Goal: Communication & Community: Share content

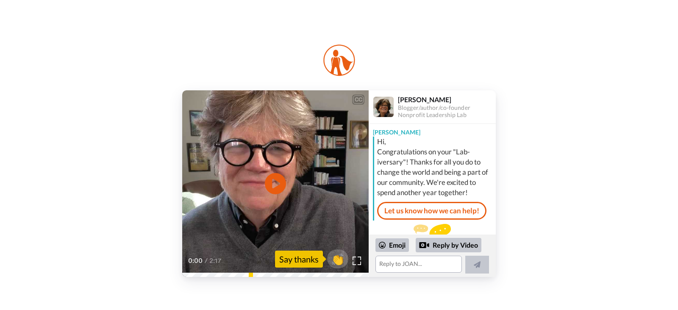
click at [287, 193] on video at bounding box center [275, 183] width 186 height 186
click at [335, 261] on span "👏" at bounding box center [337, 258] width 27 height 17
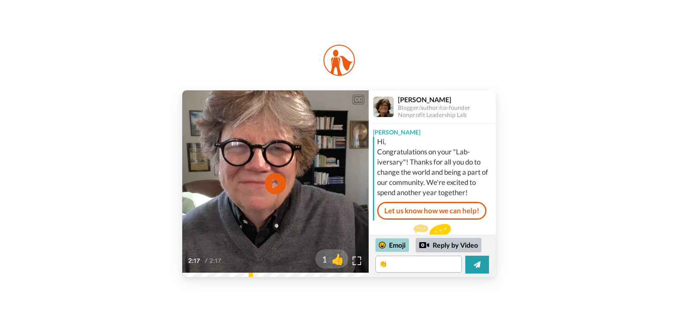
click at [400, 241] on div "Emoji" at bounding box center [391, 245] width 33 height 14
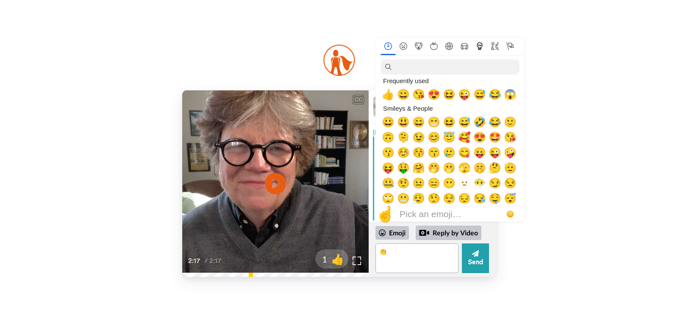
click at [484, 46] on button "Objects" at bounding box center [479, 46] width 15 height 8
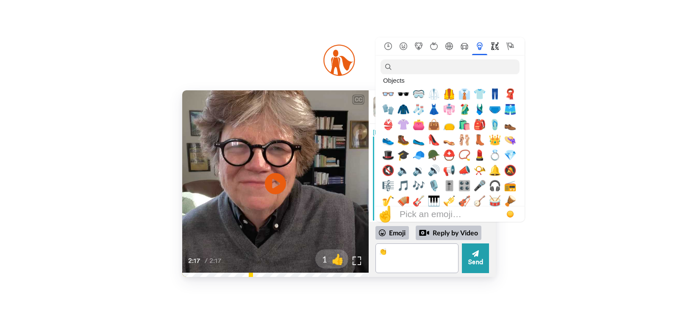
click at [495, 46] on icon "Symbols" at bounding box center [495, 46] width 8 height 8
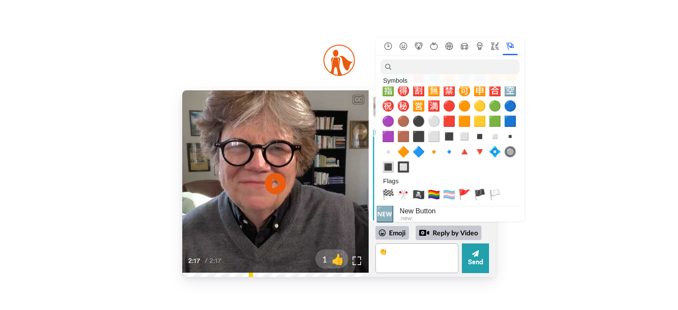
scroll to position [2771, 0]
click at [449, 44] on icon "Activity" at bounding box center [449, 46] width 8 height 8
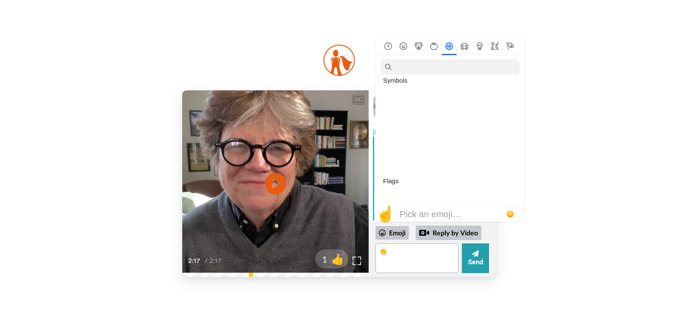
scroll to position [1452, 0]
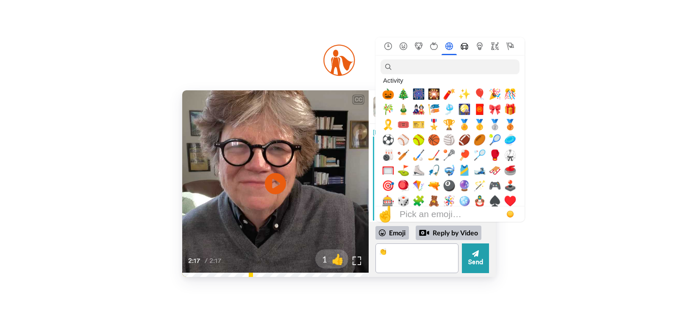
click at [463, 45] on icon "Travel & Places" at bounding box center [464, 46] width 8 height 7
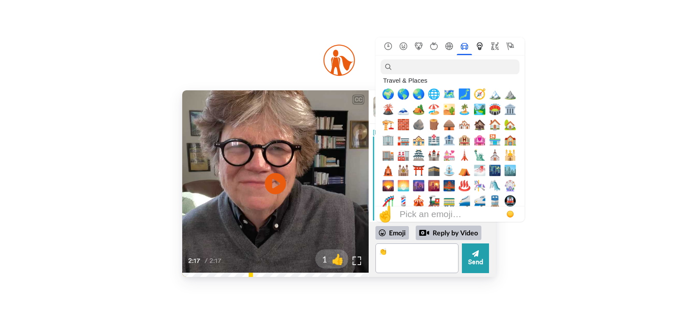
click at [481, 47] on icon "Objects" at bounding box center [479, 46] width 6 height 8
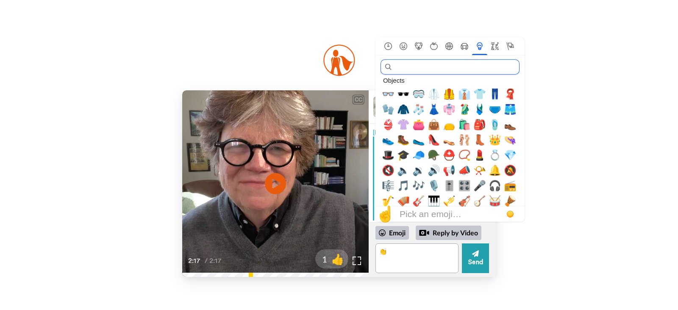
scroll to position [0, 0]
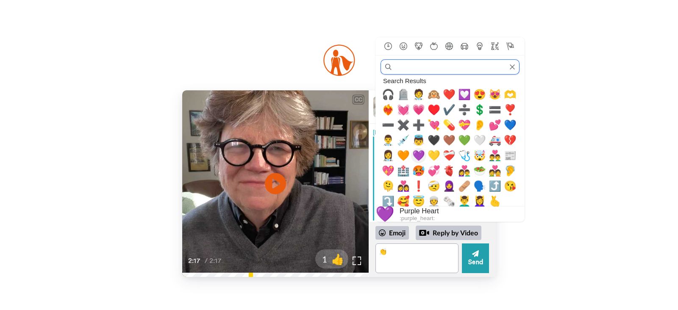
click at [421, 155] on span "💜" at bounding box center [418, 155] width 13 height 12
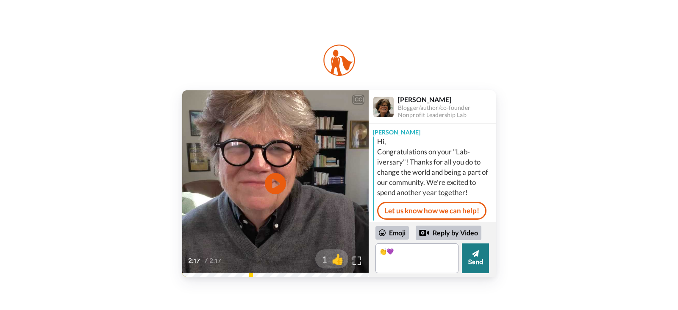
click at [479, 257] on button "Send" at bounding box center [475, 258] width 27 height 30
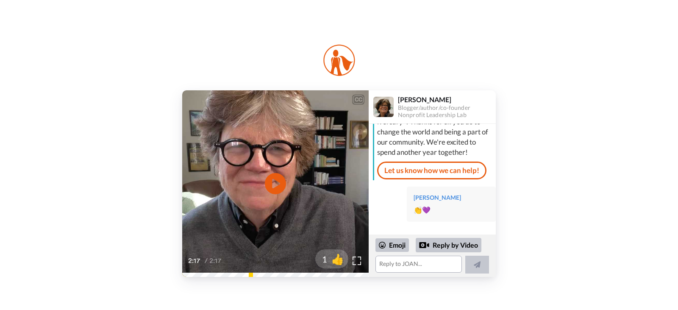
scroll to position [40, 0]
click at [552, 107] on div "CC Play/Pause 2:17 / 2:17 1 👍 [PERSON_NAME]/author/co-founder Nonprofit Leaders…" at bounding box center [339, 183] width 678 height 186
click at [336, 58] on img at bounding box center [338, 61] width 33 height 34
